Goal: Task Accomplishment & Management: Use online tool/utility

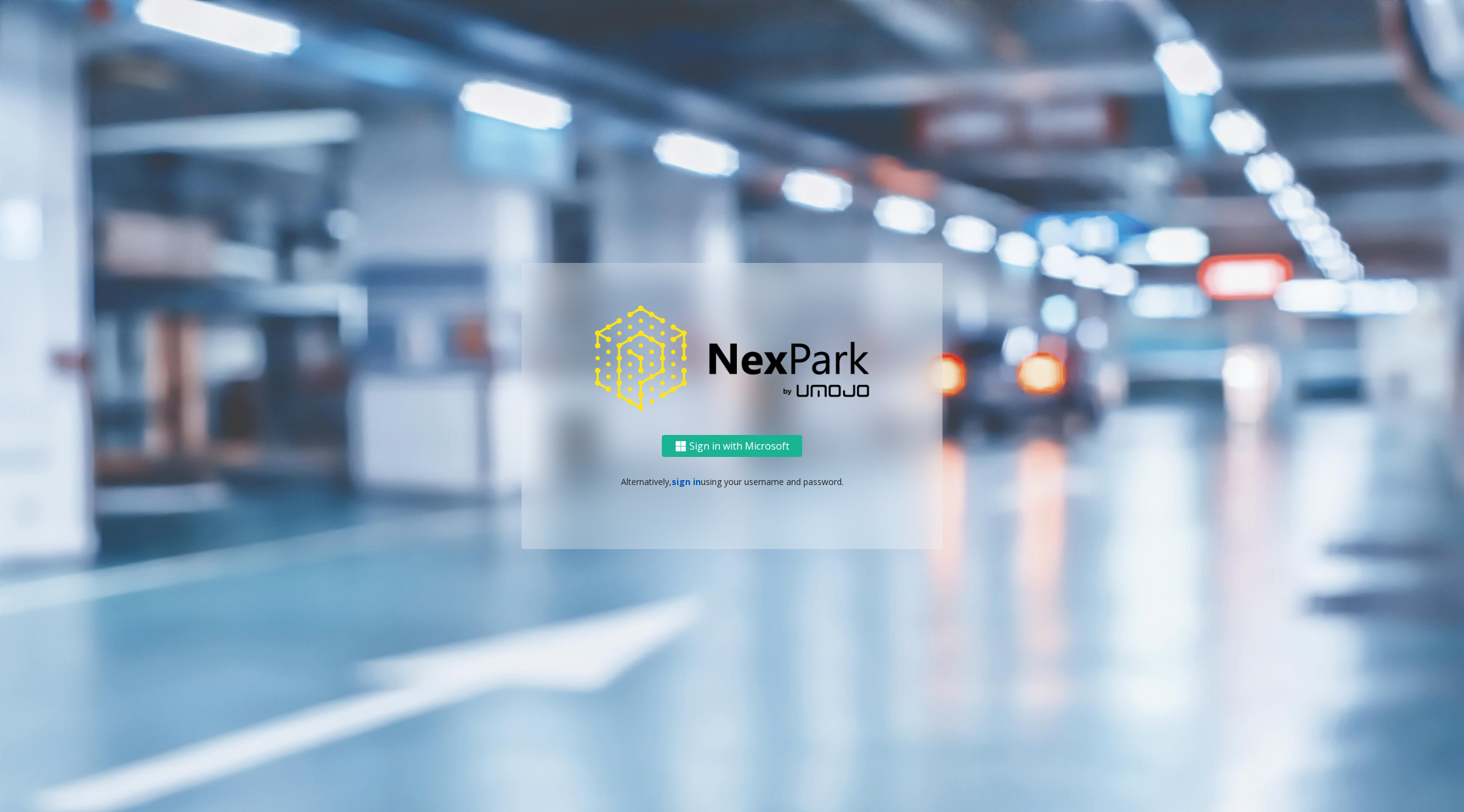
click at [688, 479] on link "sign in" at bounding box center [687, 481] width 30 height 11
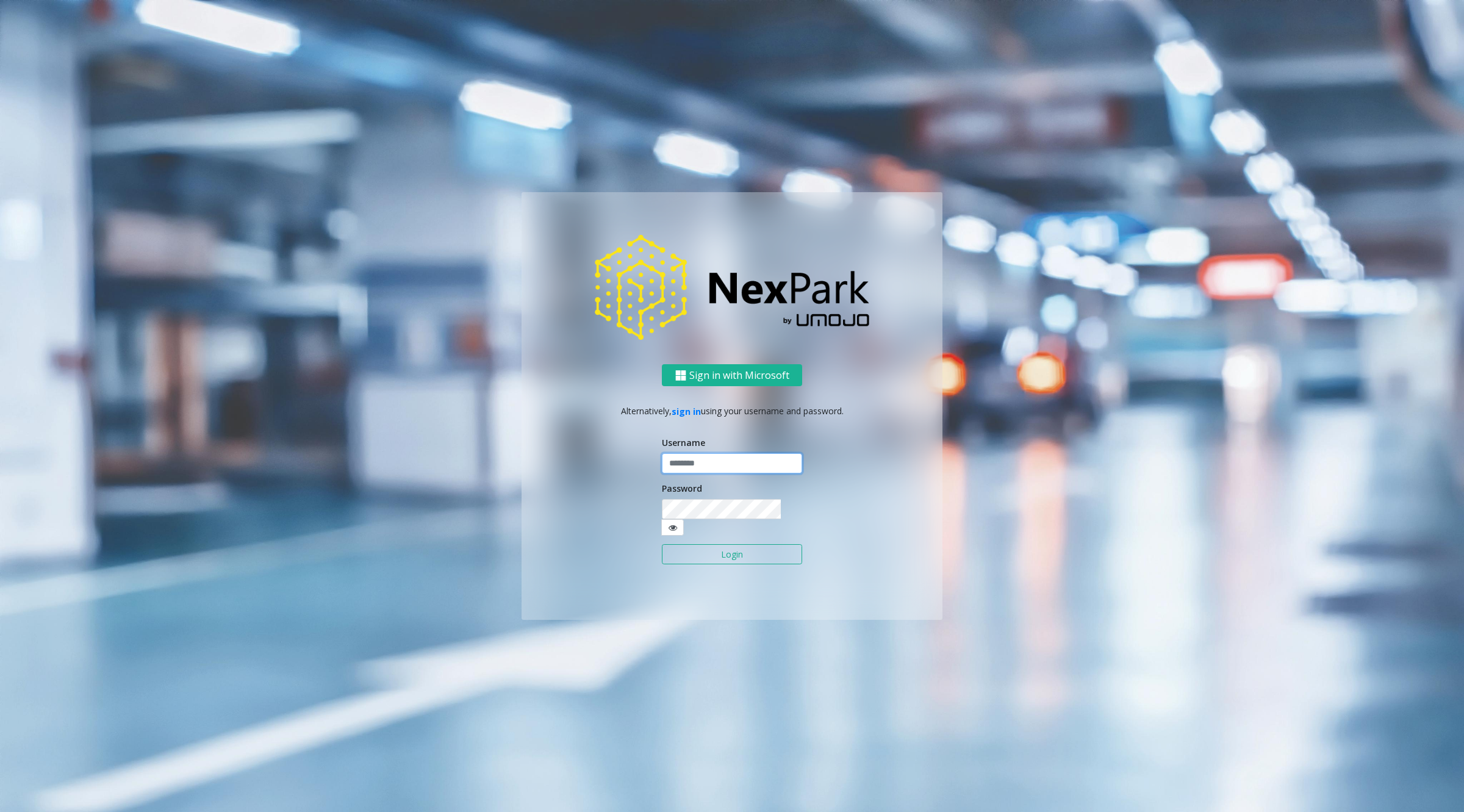
type input "********"
click at [688, 474] on input "********" at bounding box center [732, 464] width 140 height 20
click at [702, 544] on button "Login" at bounding box center [732, 554] width 140 height 20
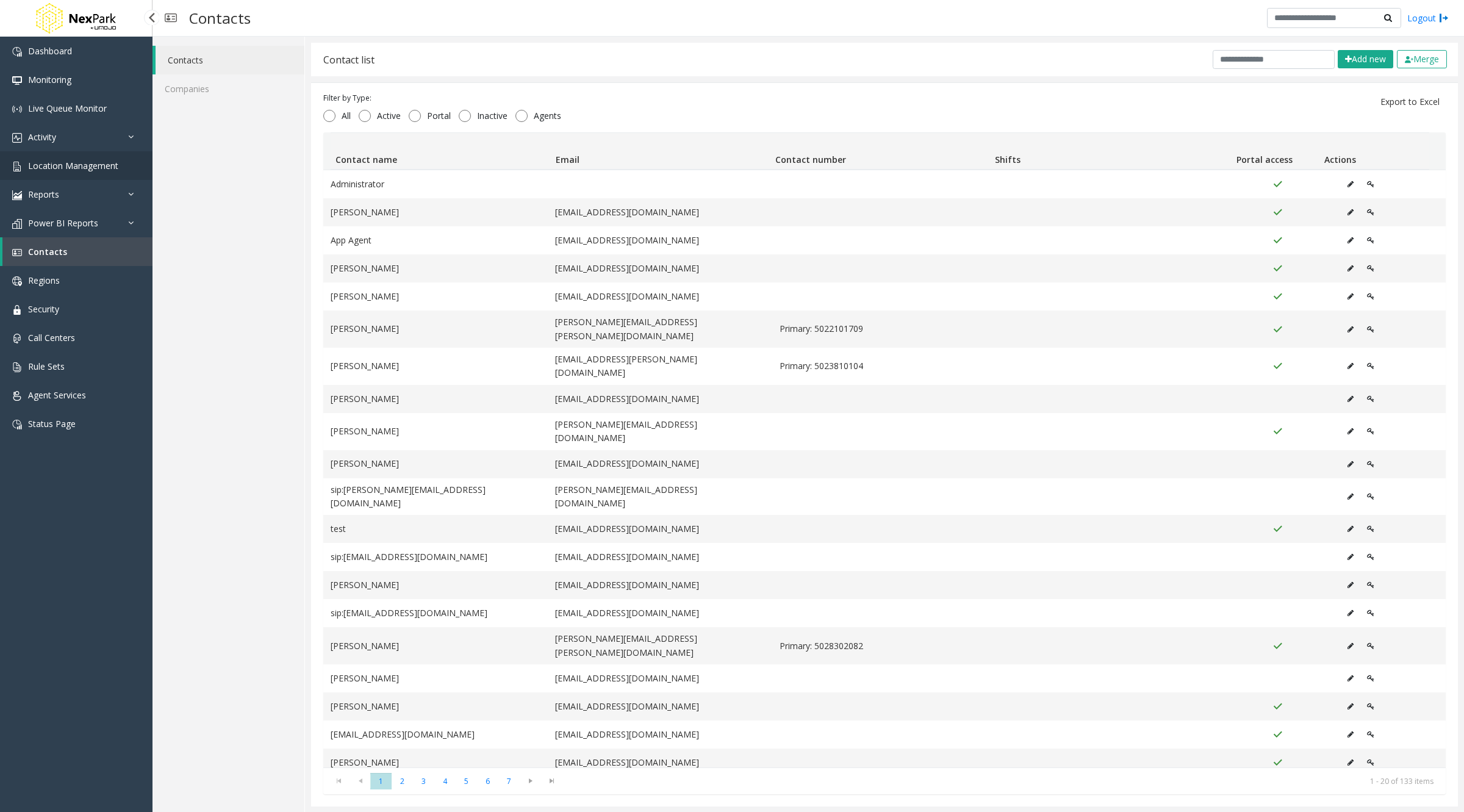
click at [89, 166] on span "Location Management" at bounding box center [73, 165] width 90 height 11
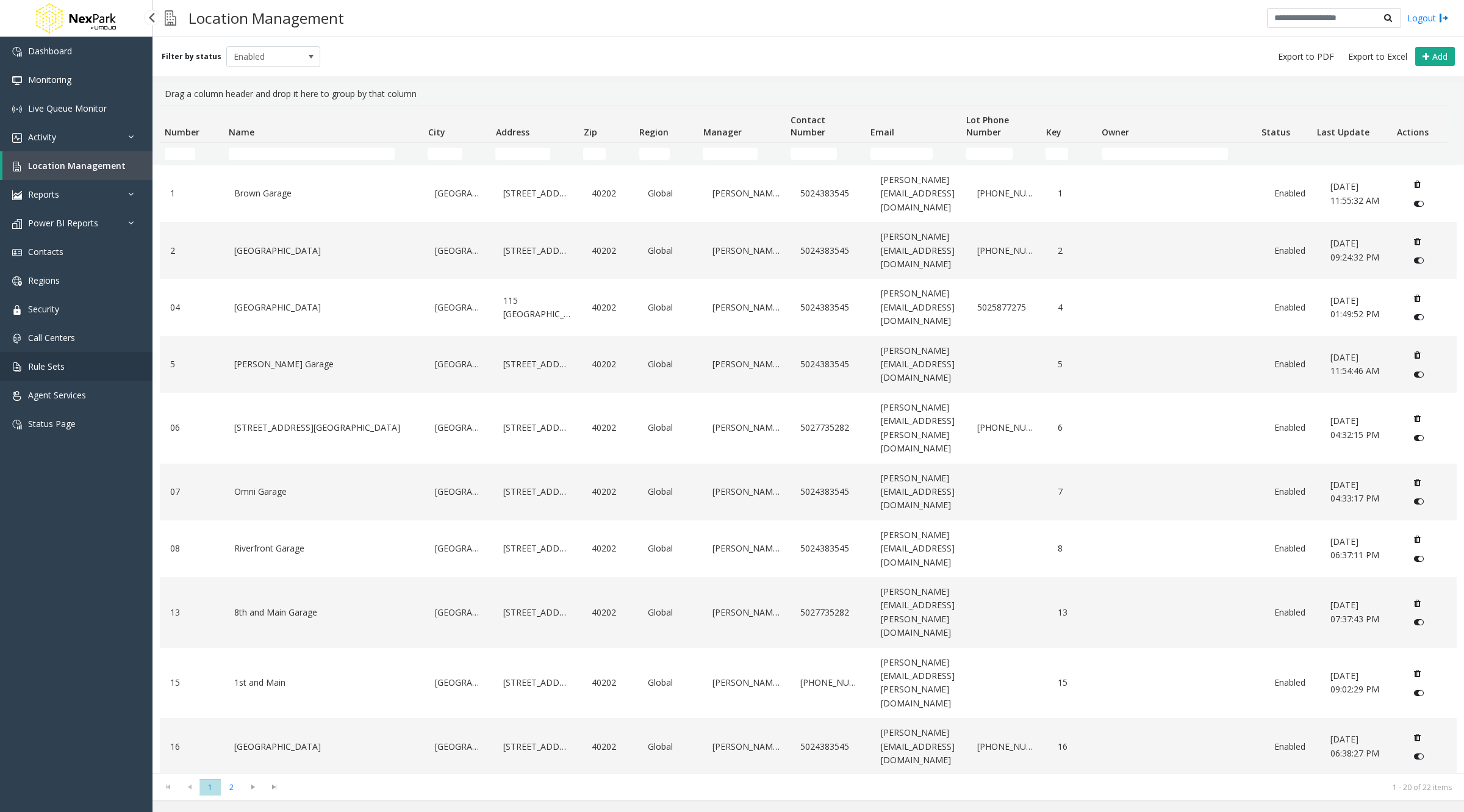
click at [49, 373] on link "Rule Sets" at bounding box center [76, 366] width 152 height 29
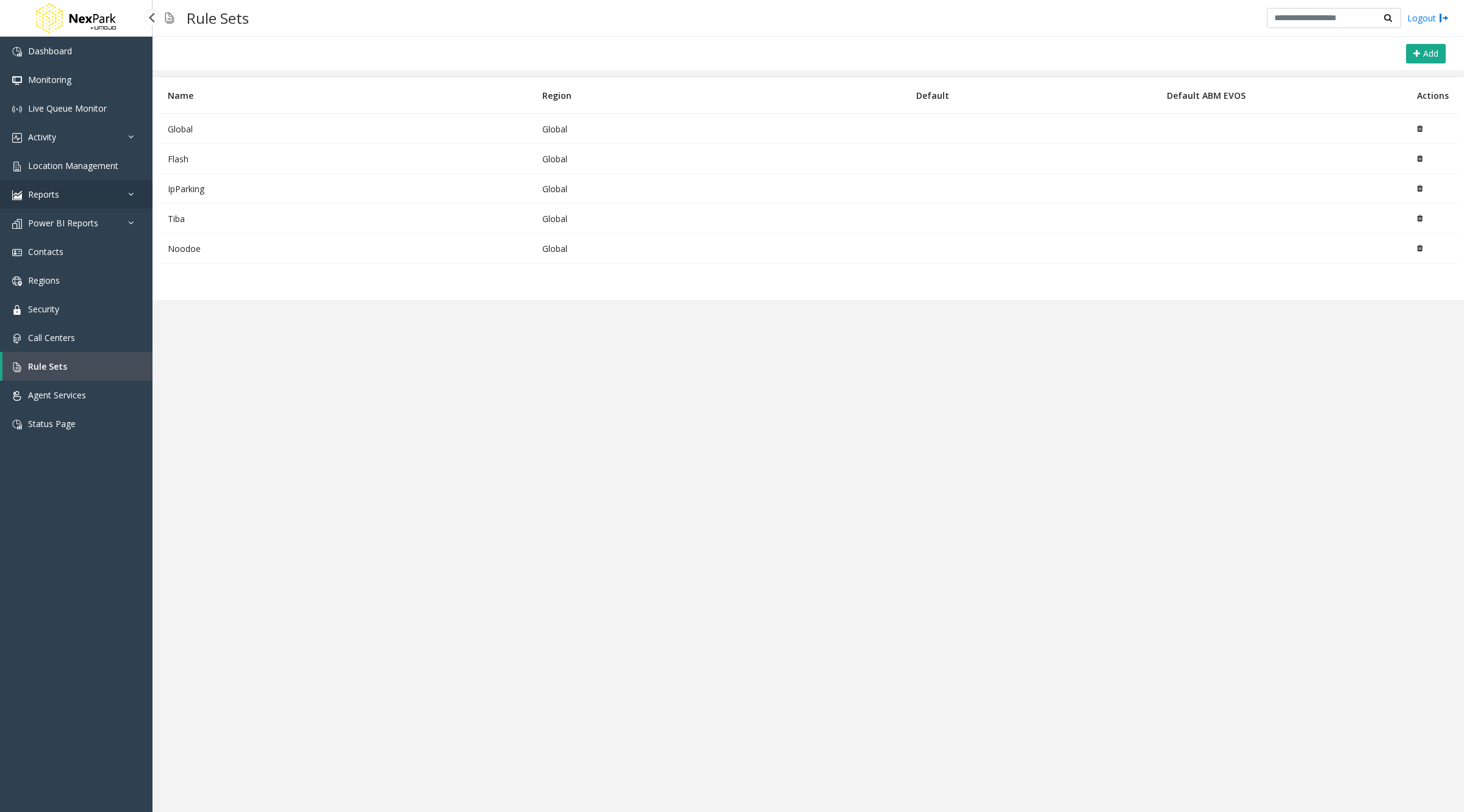
click at [54, 203] on link "Reports" at bounding box center [76, 194] width 152 height 29
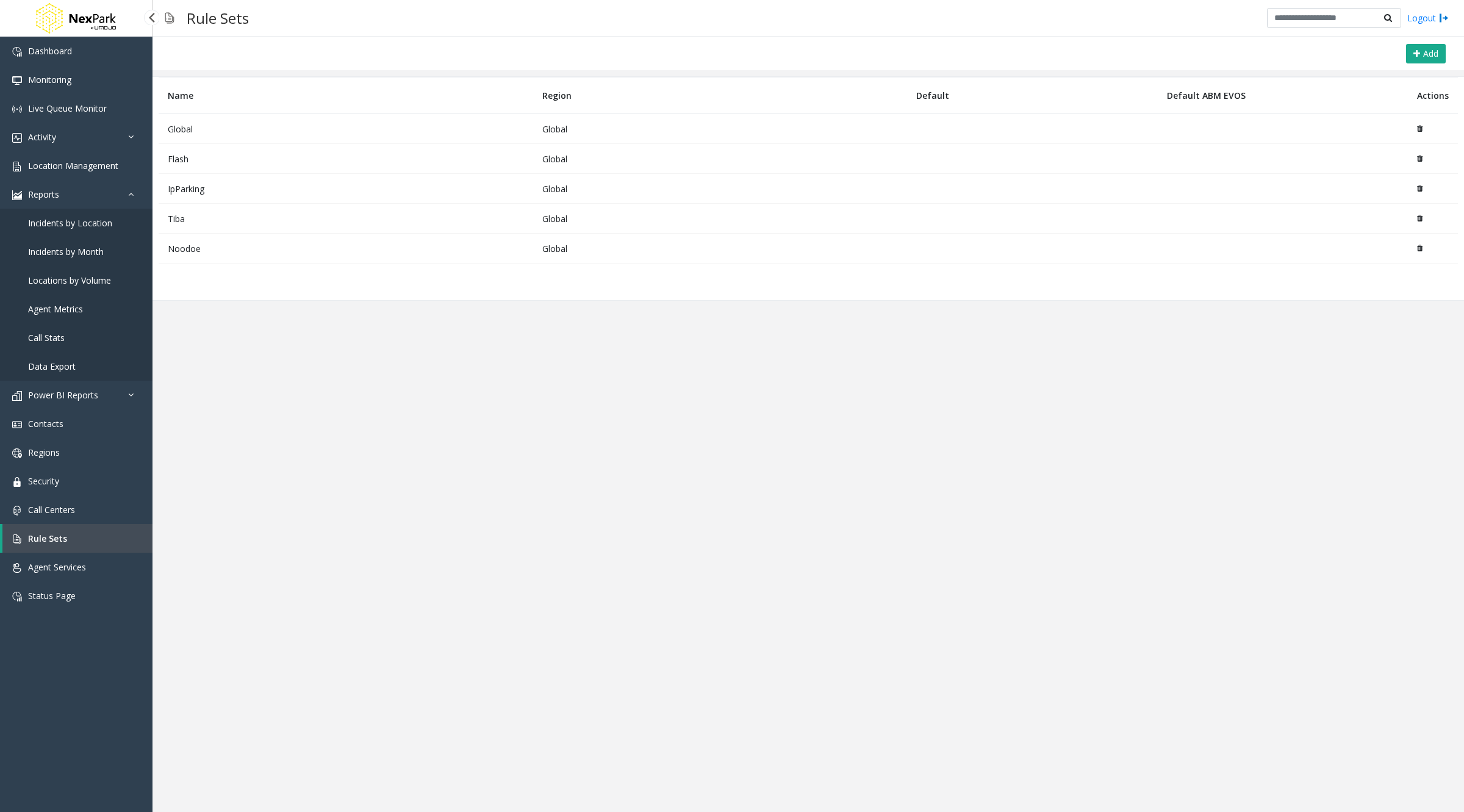
click at [80, 360] on link "Data Export" at bounding box center [76, 366] width 152 height 29
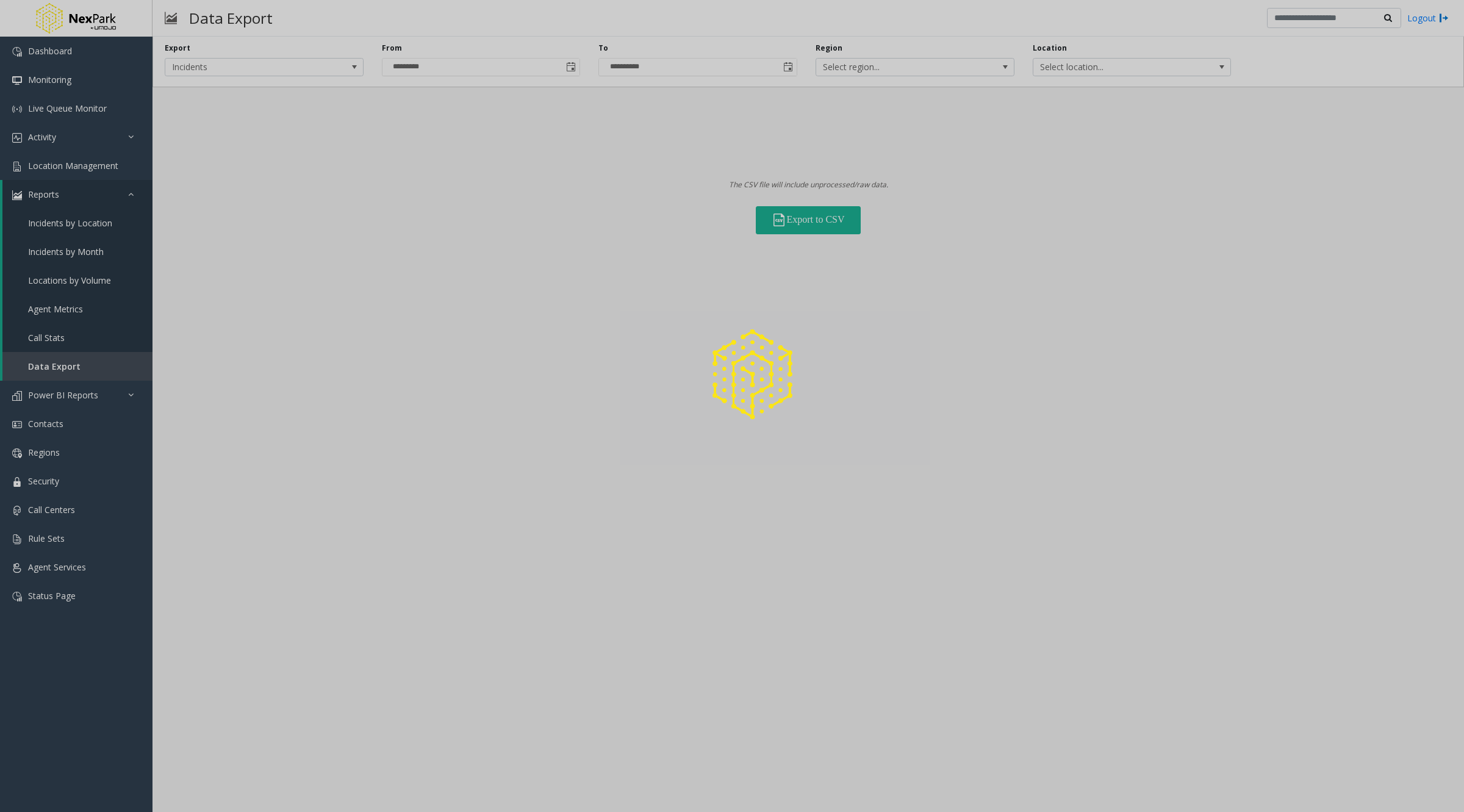
click at [56, 367] on div at bounding box center [732, 406] width 1464 height 812
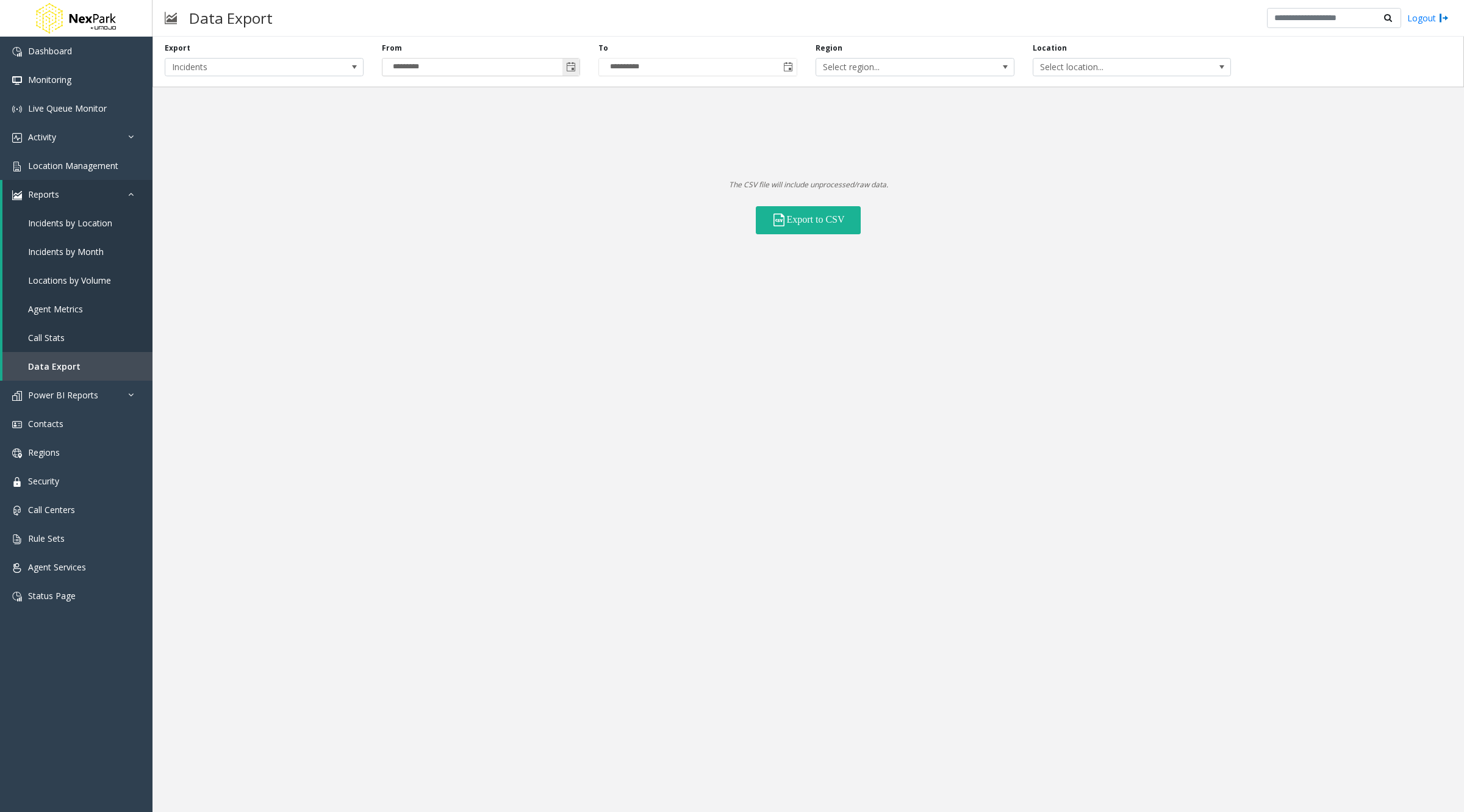
click at [572, 69] on span "Toggle calendar" at bounding box center [571, 67] width 10 height 10
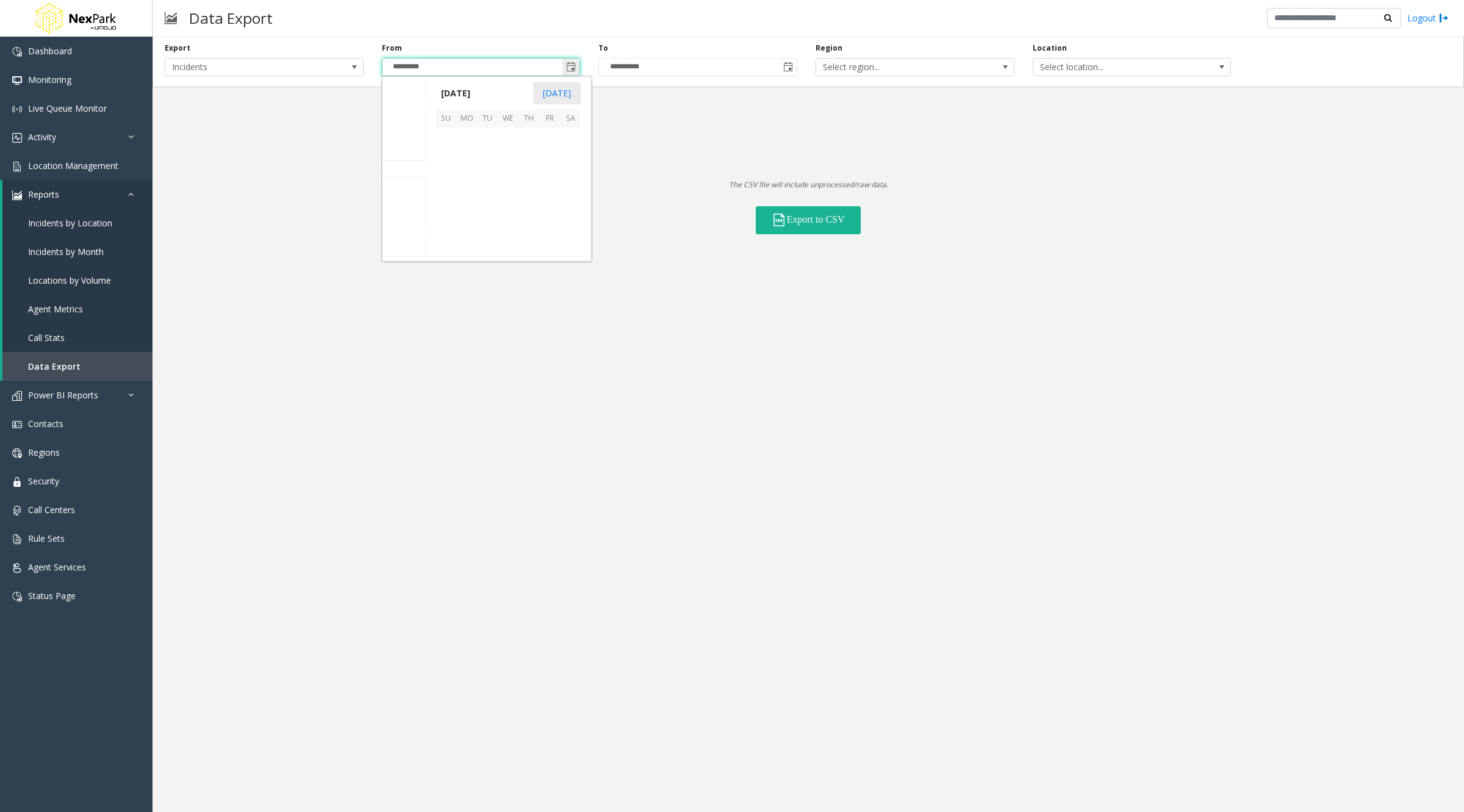
scroll to position [218961, 0]
click at [405, 116] on span "[DATE]" at bounding box center [405, 118] width 28 height 11
click at [485, 138] on span "1" at bounding box center [487, 138] width 20 height 20
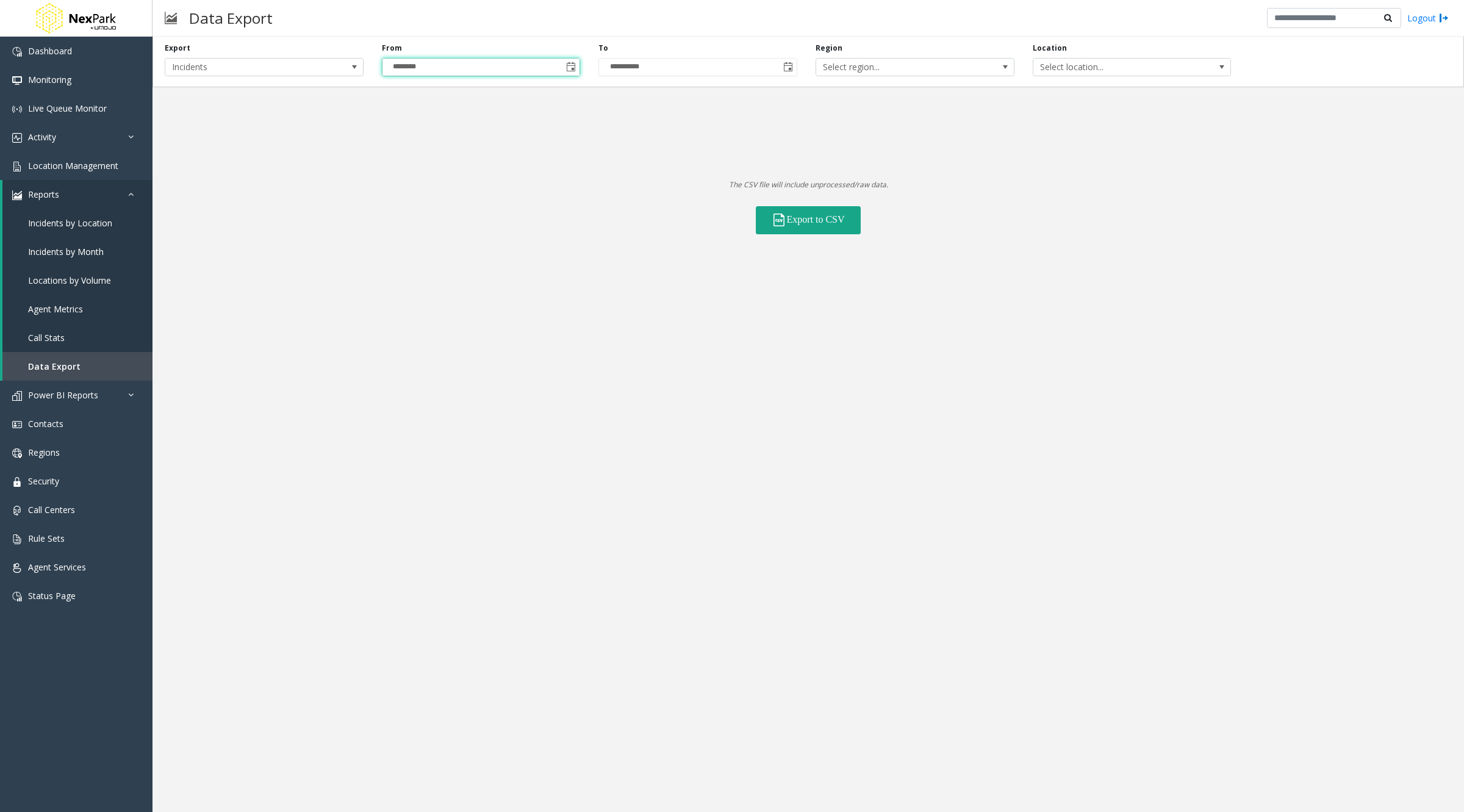
click at [791, 223] on button "Export to CSV" at bounding box center [808, 220] width 105 height 28
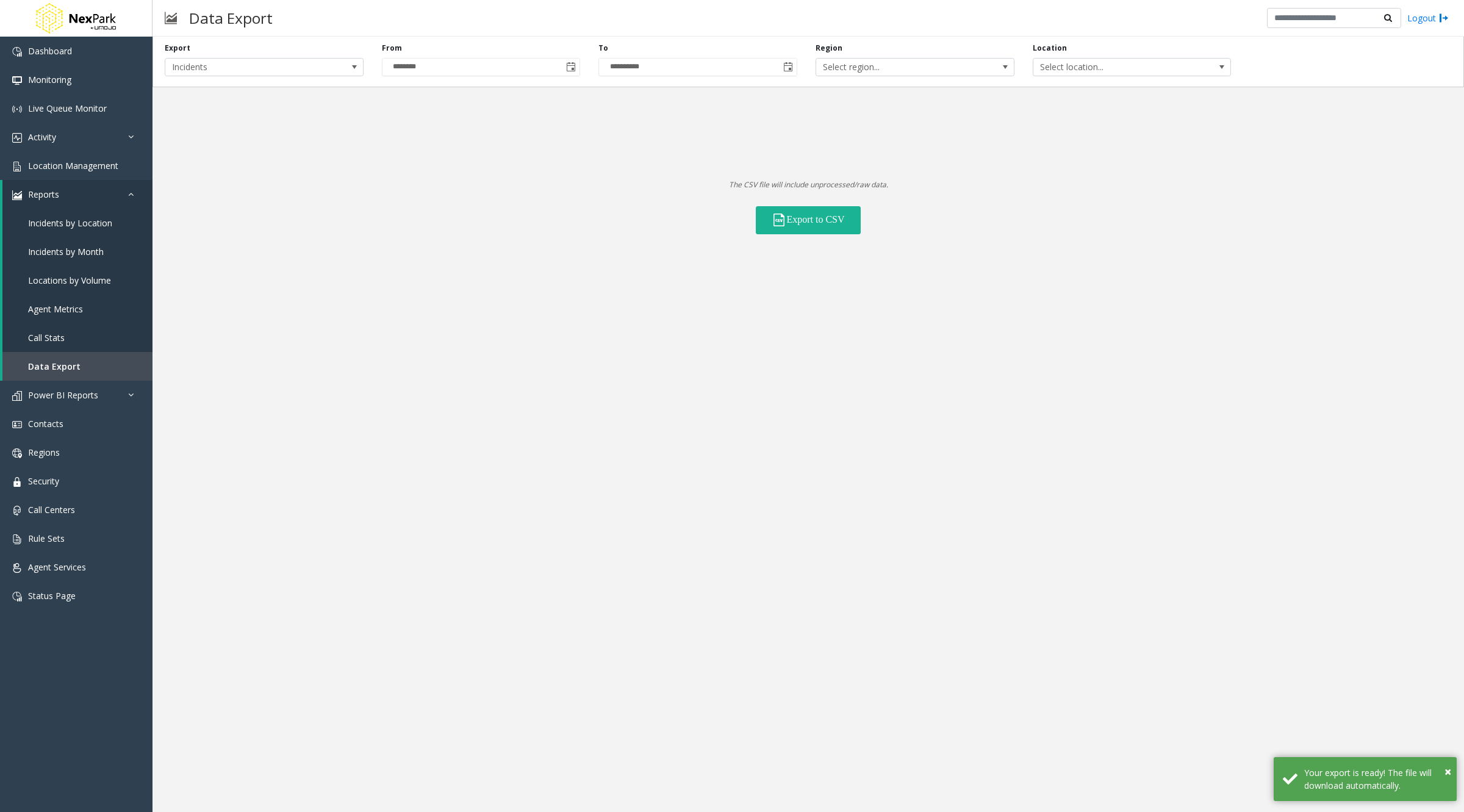
click at [1286, 86] on div "**********" at bounding box center [808, 61] width 1312 height 50
click at [571, 70] on span "Toggle calendar" at bounding box center [571, 67] width 10 height 10
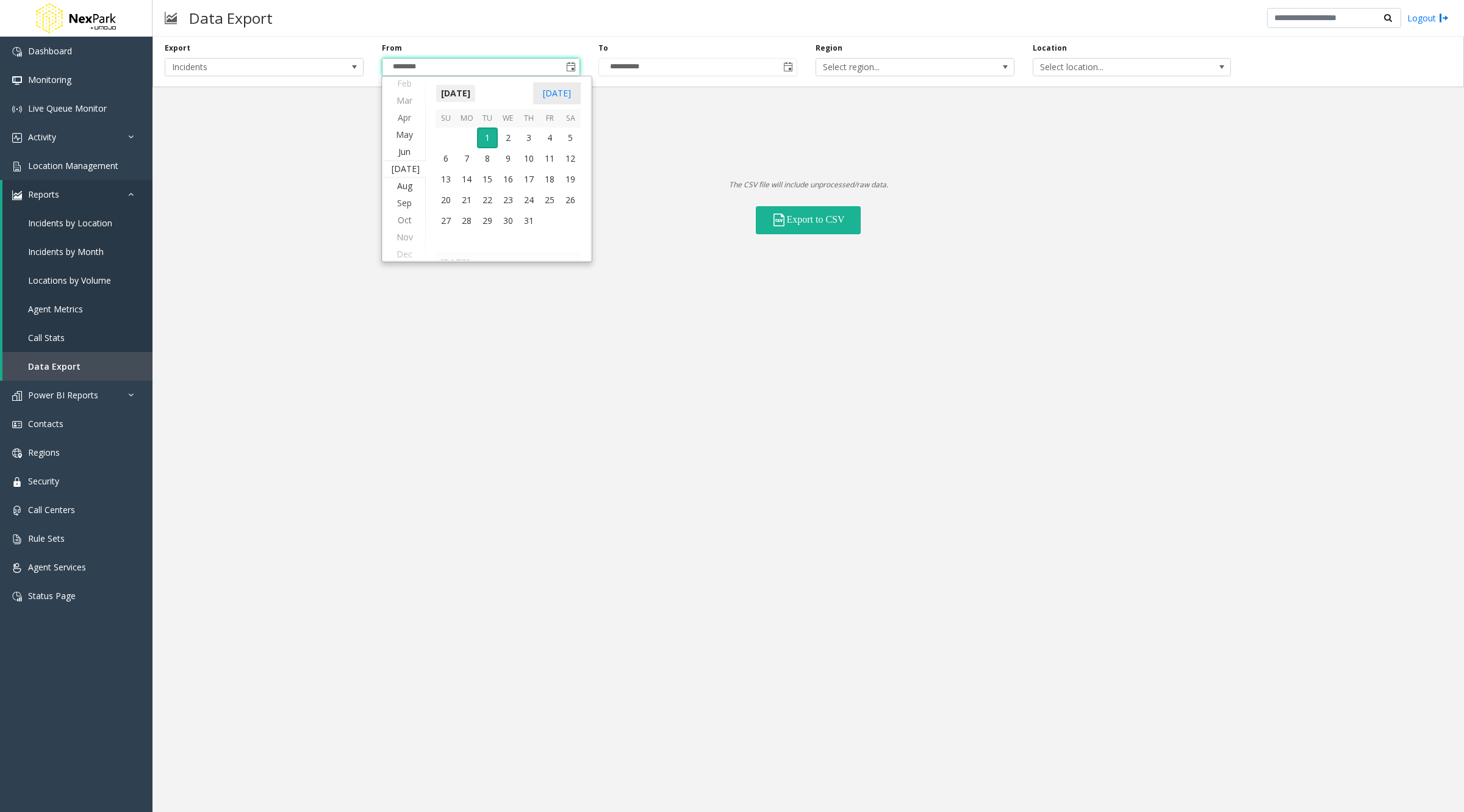
click at [455, 89] on span "[DATE]" at bounding box center [455, 94] width 40 height 19
click at [448, 89] on span "2025" at bounding box center [451, 94] width 31 height 19
click at [455, 125] on span "2020" at bounding box center [451, 121] width 30 height 30
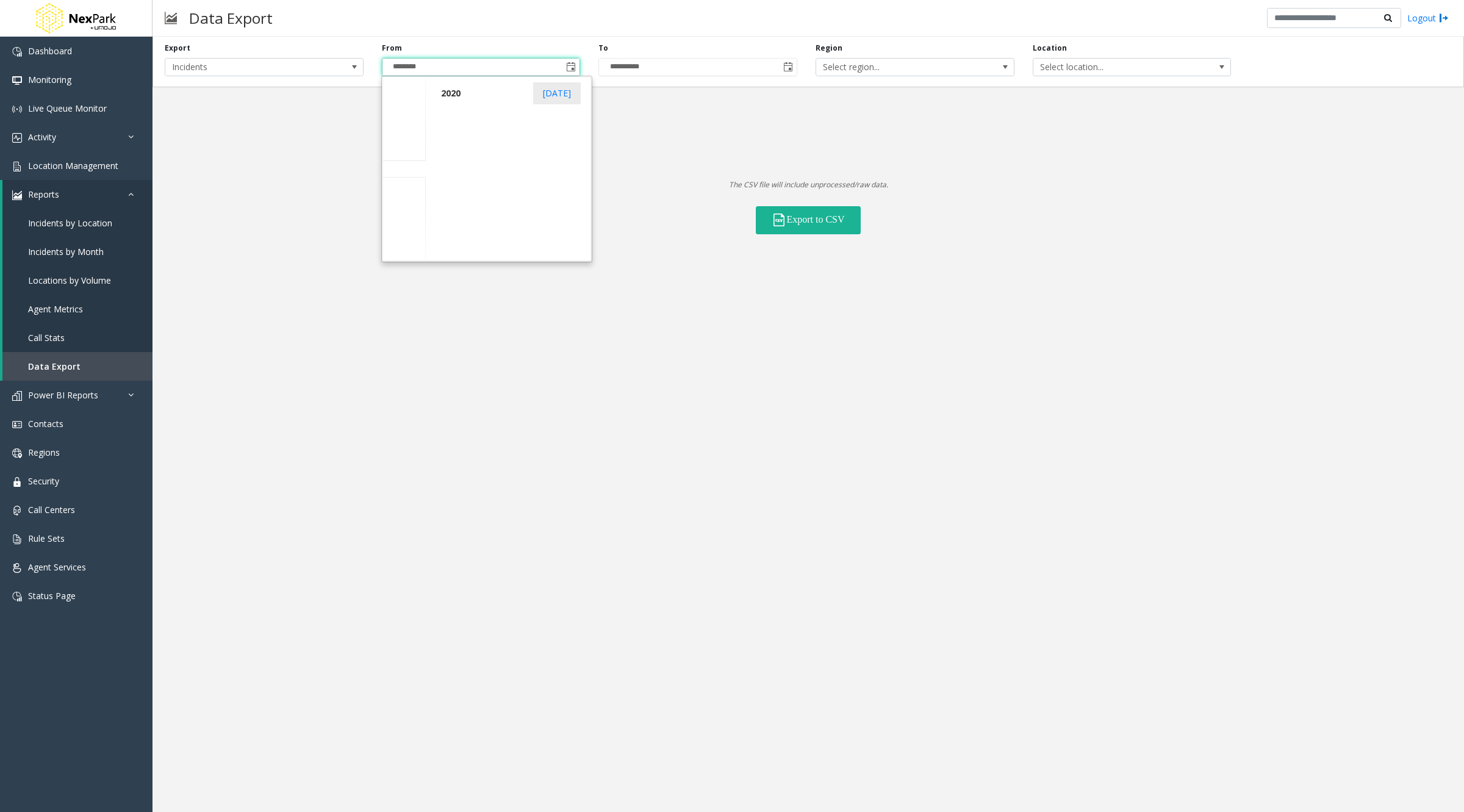
scroll to position [12499, 0]
click at [451, 122] on span "Jan" at bounding box center [451, 120] width 30 height 30
click at [507, 138] on span "1" at bounding box center [508, 139] width 20 height 20
type input "********"
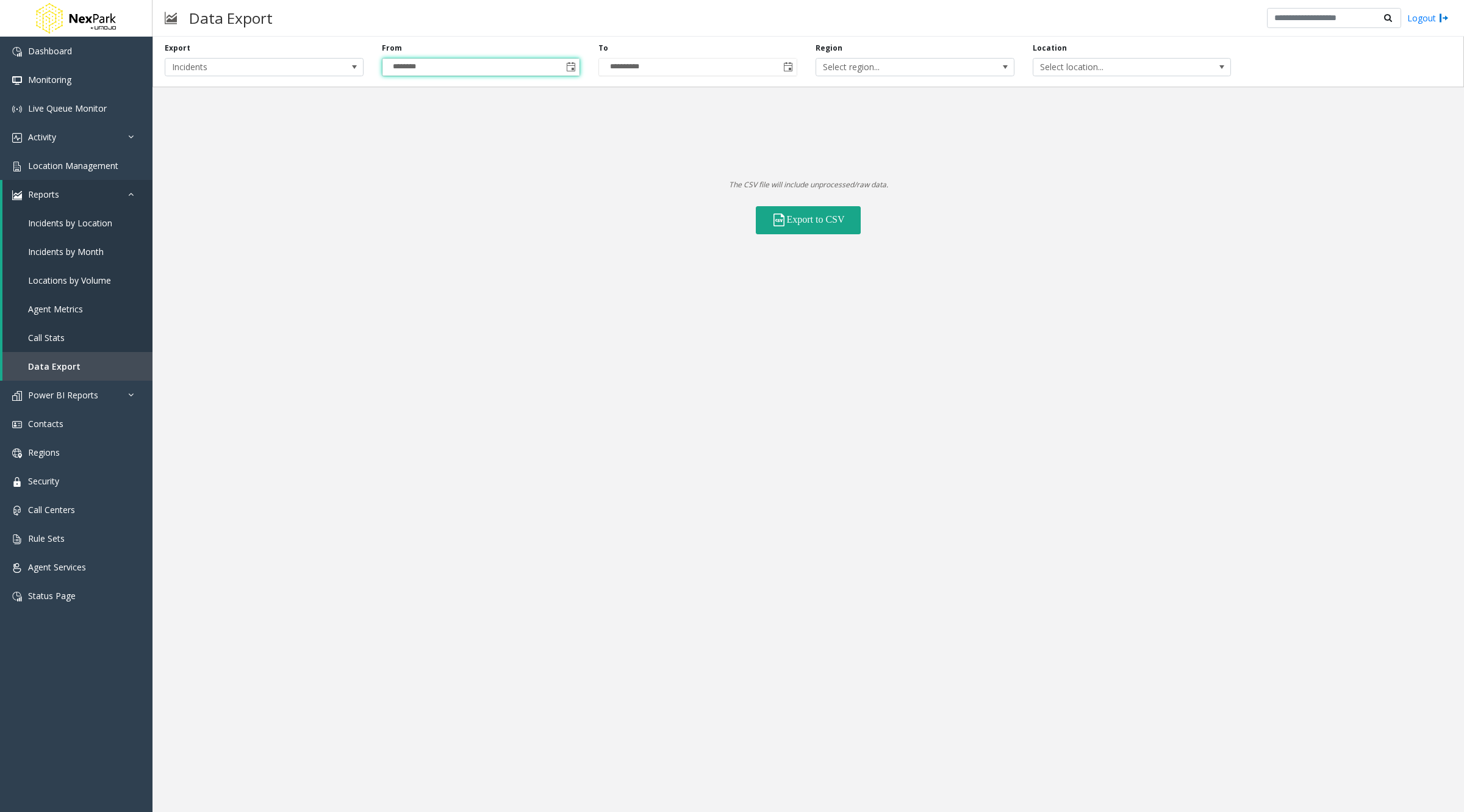
click at [788, 210] on button "Export to CSV" at bounding box center [808, 220] width 105 height 28
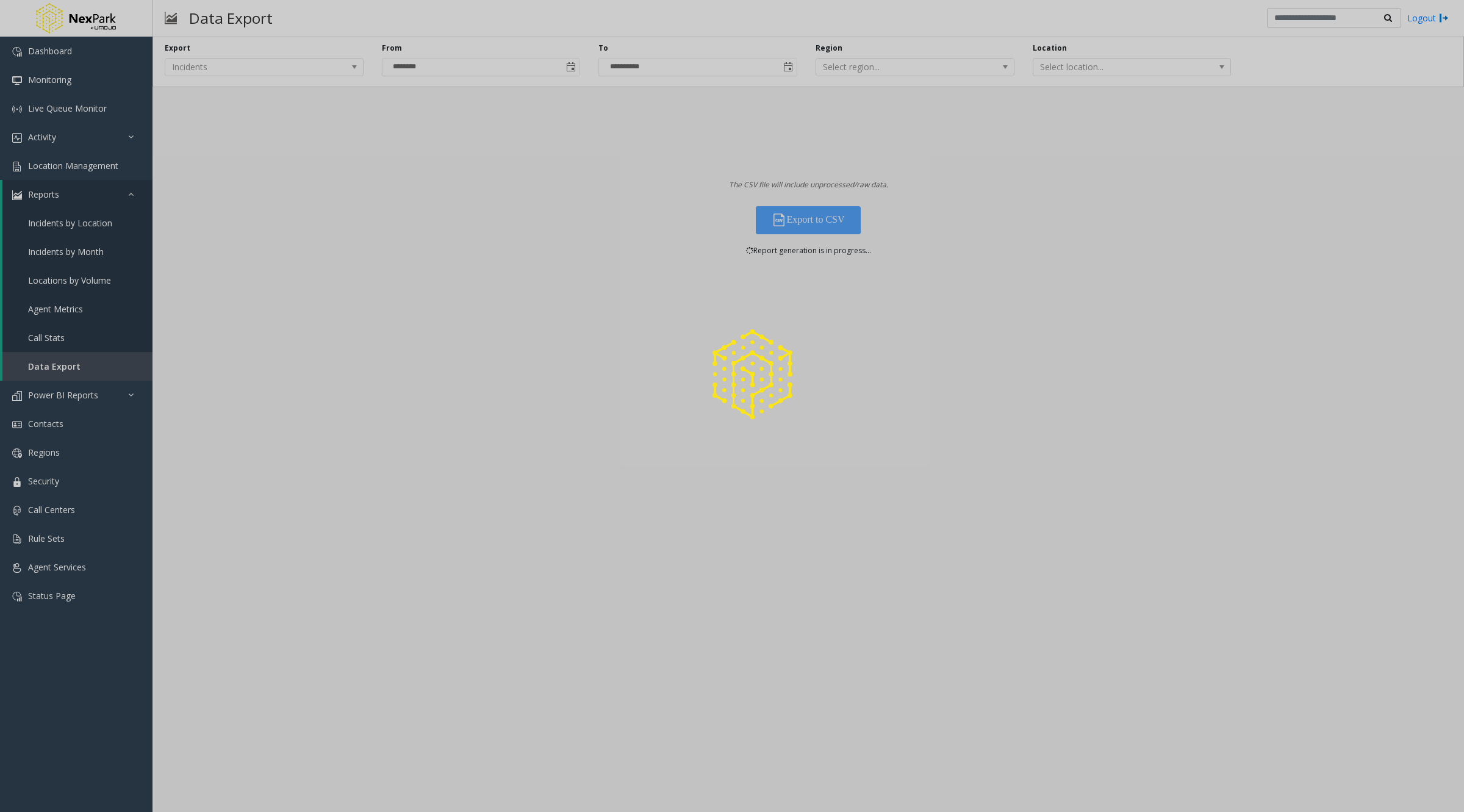
click at [1303, 405] on div at bounding box center [732, 406] width 1464 height 812
